Goal: Task Accomplishment & Management: Manage account settings

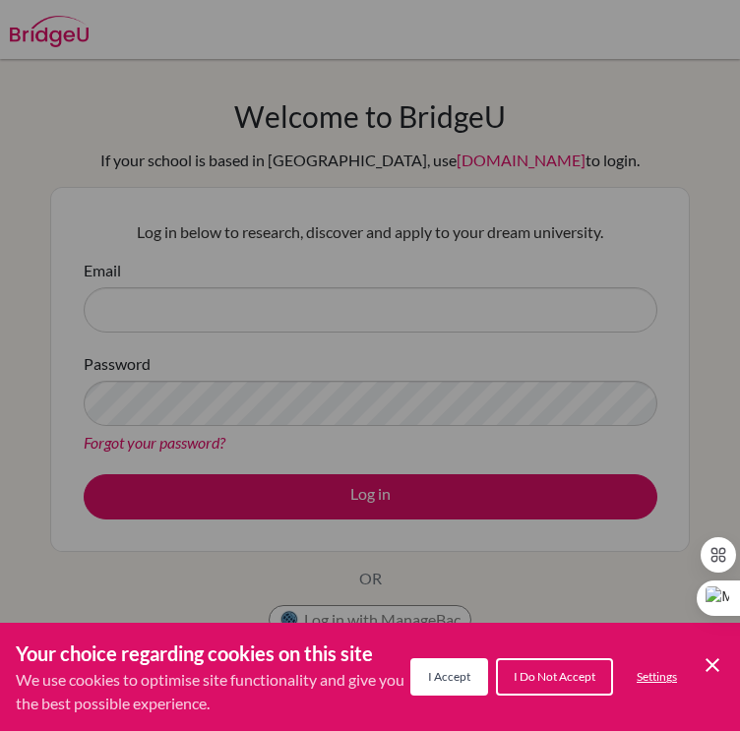
click at [287, 343] on div "Cookie Preferences" at bounding box center [370, 365] width 740 height 731
click at [453, 670] on span "I Accept" at bounding box center [449, 676] width 42 height 15
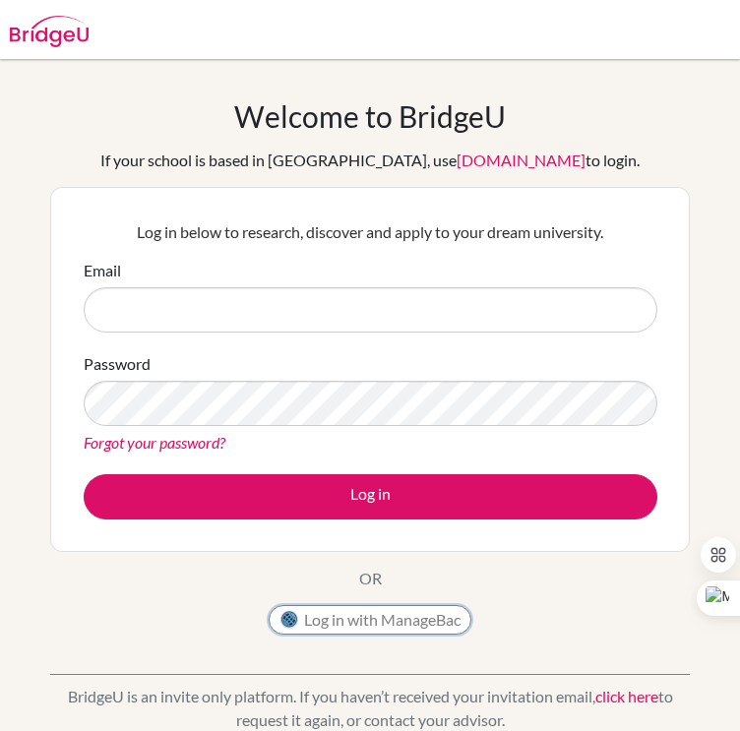
click at [332, 610] on button "Log in with ManageBac" at bounding box center [370, 620] width 203 height 30
type input "[EMAIL_ADDRESS][DOMAIN_NAME]"
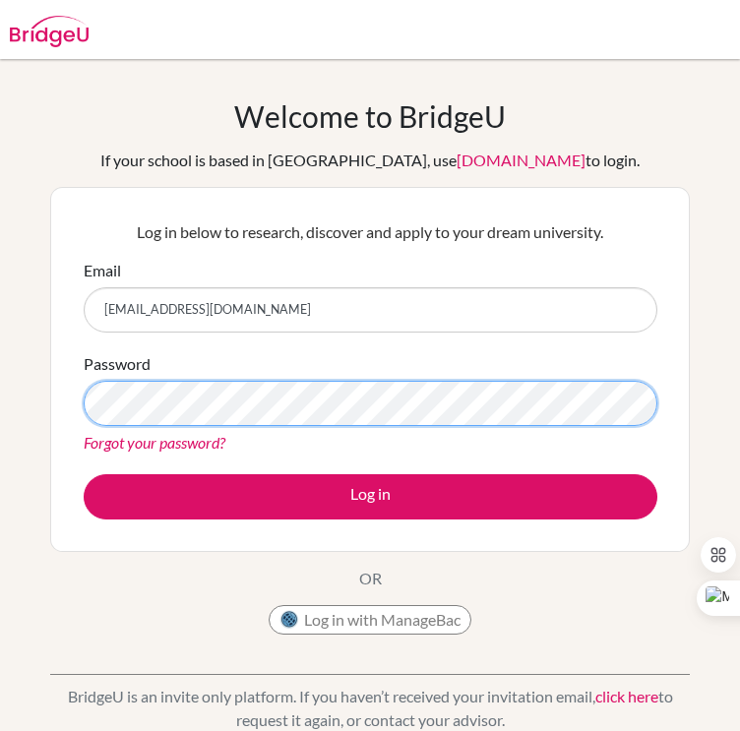
click at [84, 474] on button "Log in" at bounding box center [371, 496] width 574 height 45
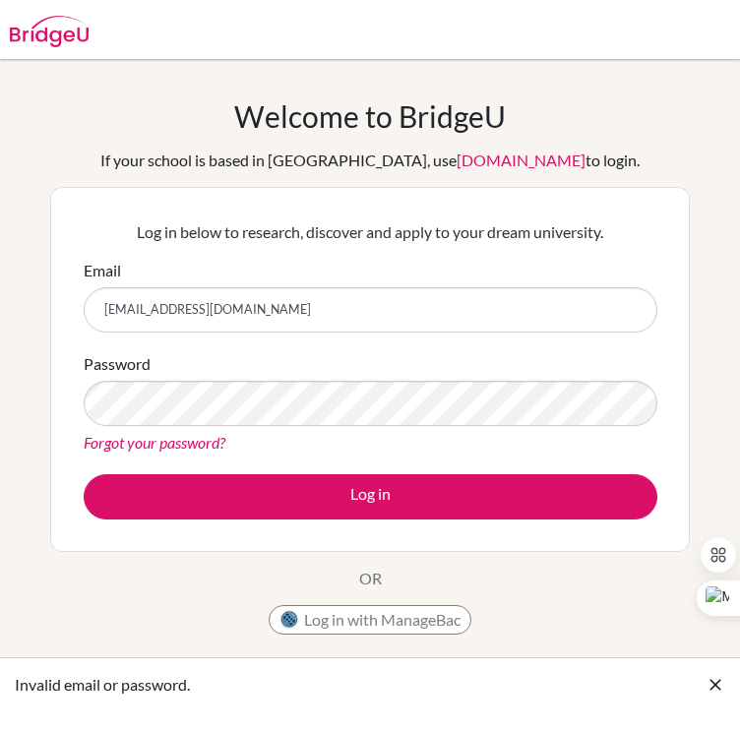
click at [84, 474] on button "Log in" at bounding box center [371, 496] width 574 height 45
